Goal: Check status

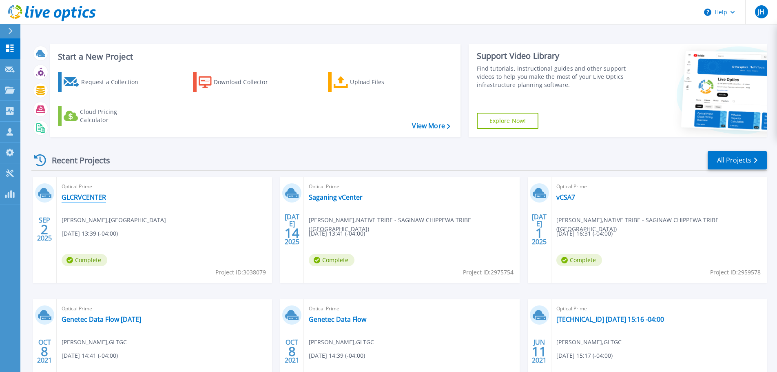
click at [88, 195] on link "GLCRVCENTER" at bounding box center [84, 197] width 44 height 8
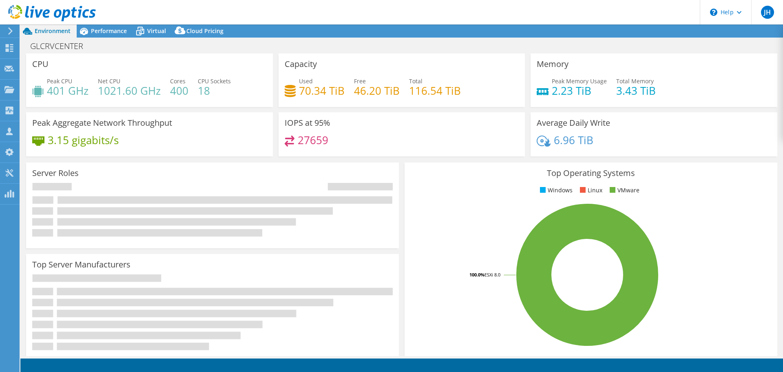
select select "USD"
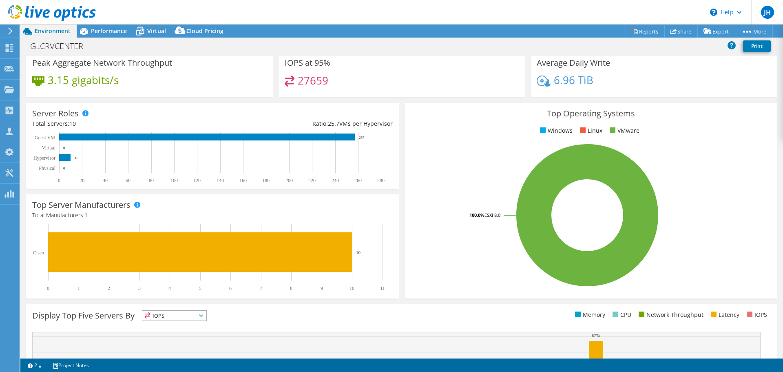
scroll to position [173, 0]
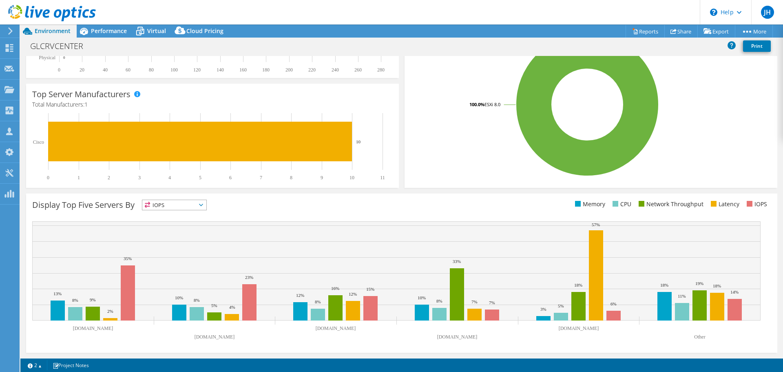
click at [183, 206] on span "IOPS" at bounding box center [174, 205] width 64 height 10
click at [422, 157] on rect at bounding box center [587, 104] width 353 height 143
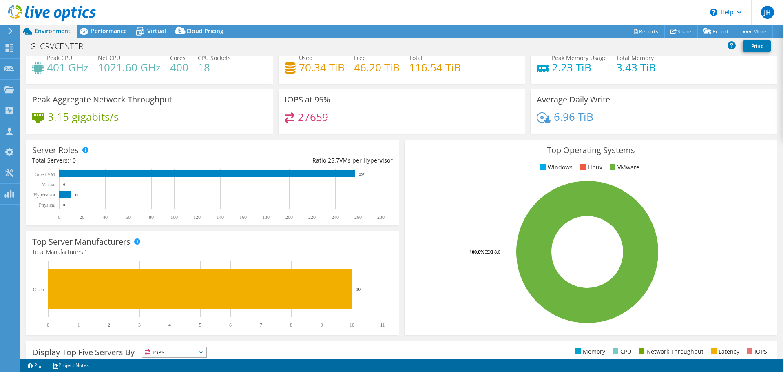
scroll to position [0, 0]
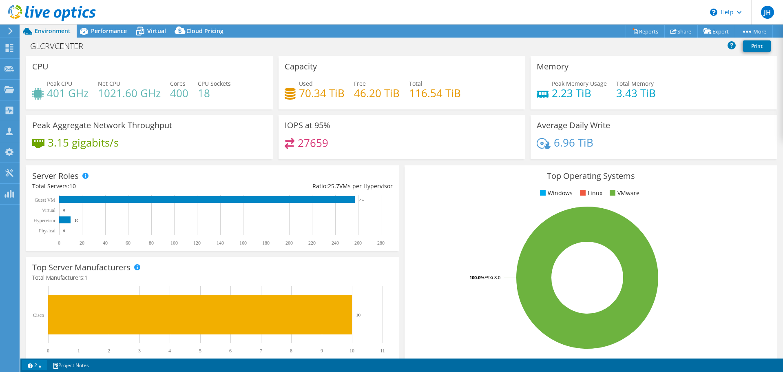
click at [36, 365] on link "2" at bounding box center [34, 365] width 25 height 10
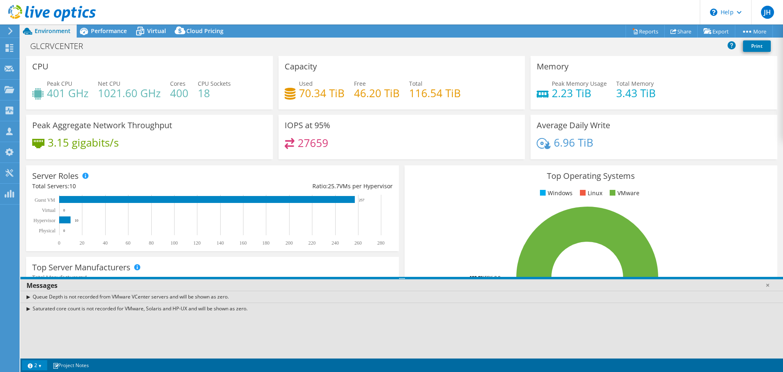
click at [188, 121] on div "Peak Aggregate Network Throughput 3.15 gigabits/s" at bounding box center [149, 137] width 247 height 44
click at [108, 24] on header "JH Partner Team Member [PERSON_NAME] [EMAIL_ADDRESS][PERSON_NAME][DOMAIN_NAME] …" at bounding box center [391, 12] width 783 height 24
click at [111, 33] on span "Performance" at bounding box center [109, 31] width 36 height 8
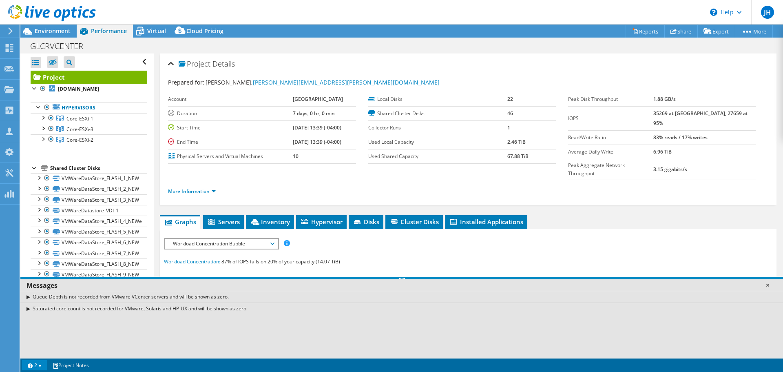
click at [767, 284] on link at bounding box center [768, 285] width 8 height 8
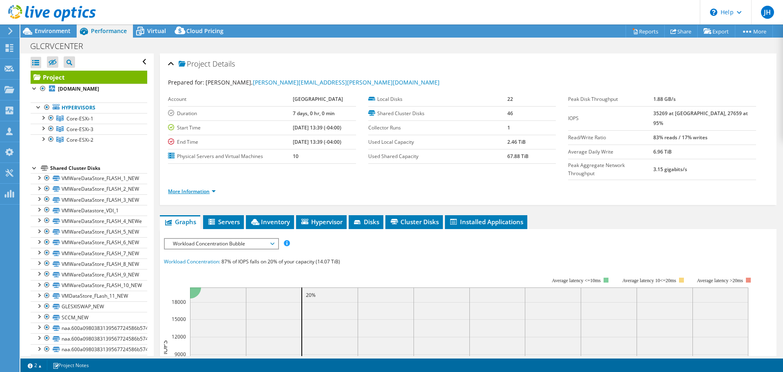
click at [196, 188] on link "More Information" at bounding box center [192, 191] width 48 height 7
